Goal: Learn about a topic

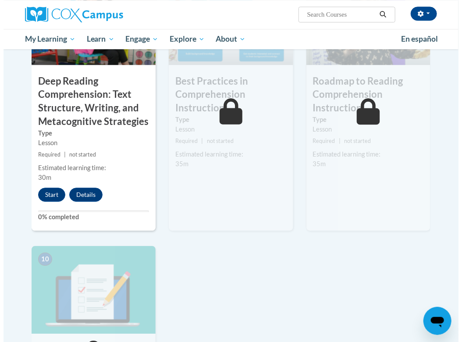
scroll to position [789, 0]
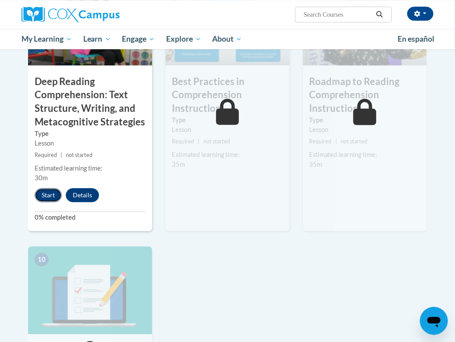
click at [53, 188] on button "Start" at bounding box center [48, 195] width 27 height 14
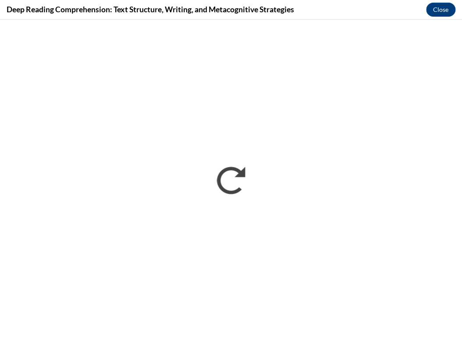
scroll to position [0, 0]
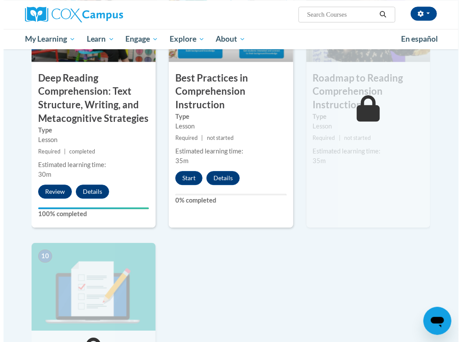
scroll to position [775, 0]
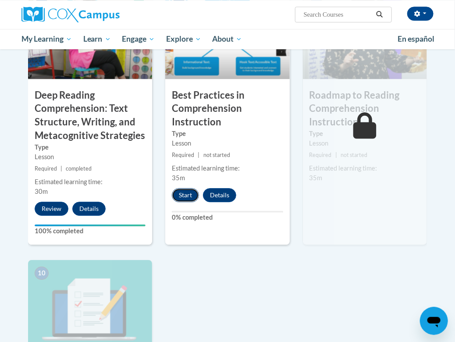
click at [191, 188] on button "Start" at bounding box center [185, 195] width 27 height 14
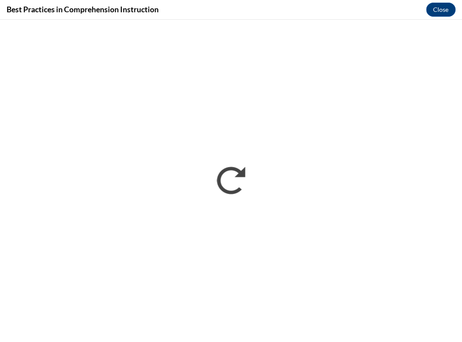
scroll to position [0, 0]
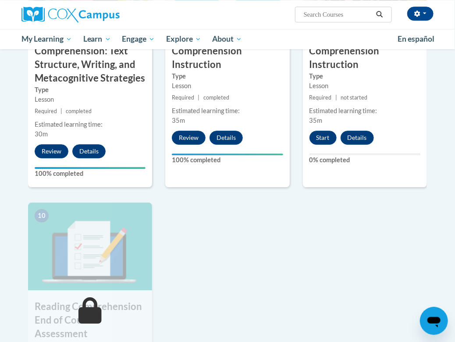
scroll to position [1052, 0]
